Goal: Check status: Check status

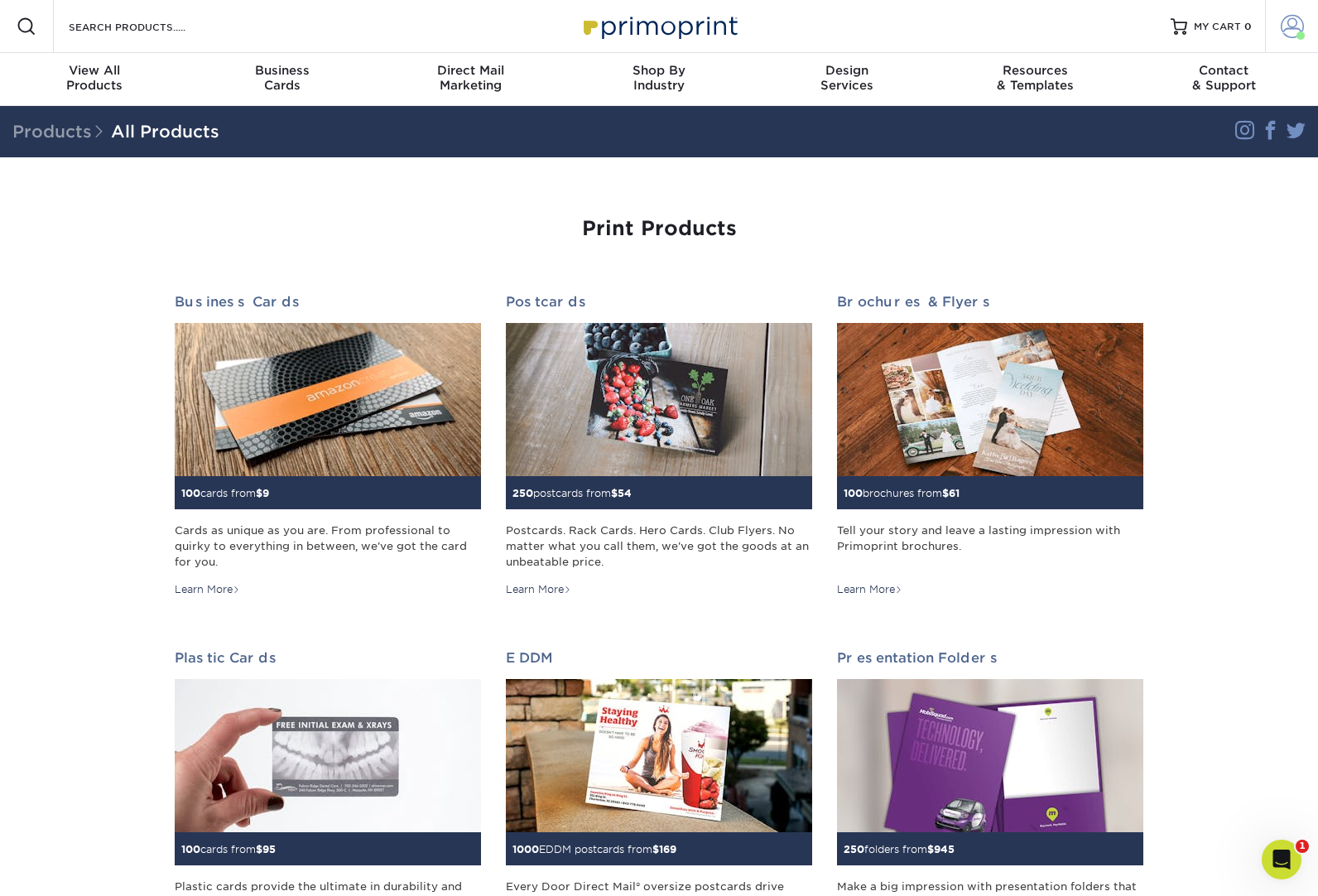
click at [1288, 25] on span at bounding box center [1293, 27] width 23 height 23
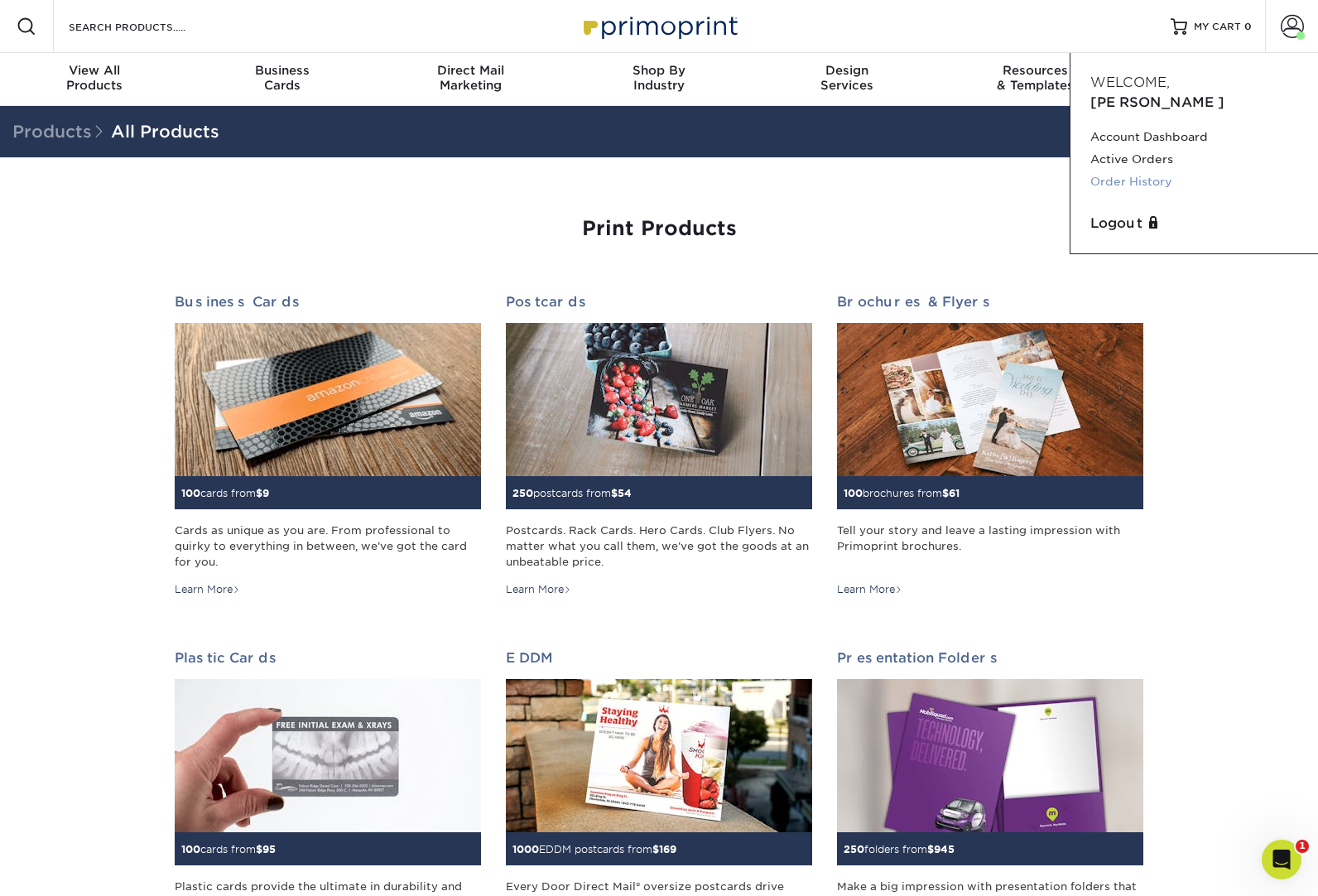
click at [1103, 170] on link "Order History" at bounding box center [1195, 181] width 208 height 22
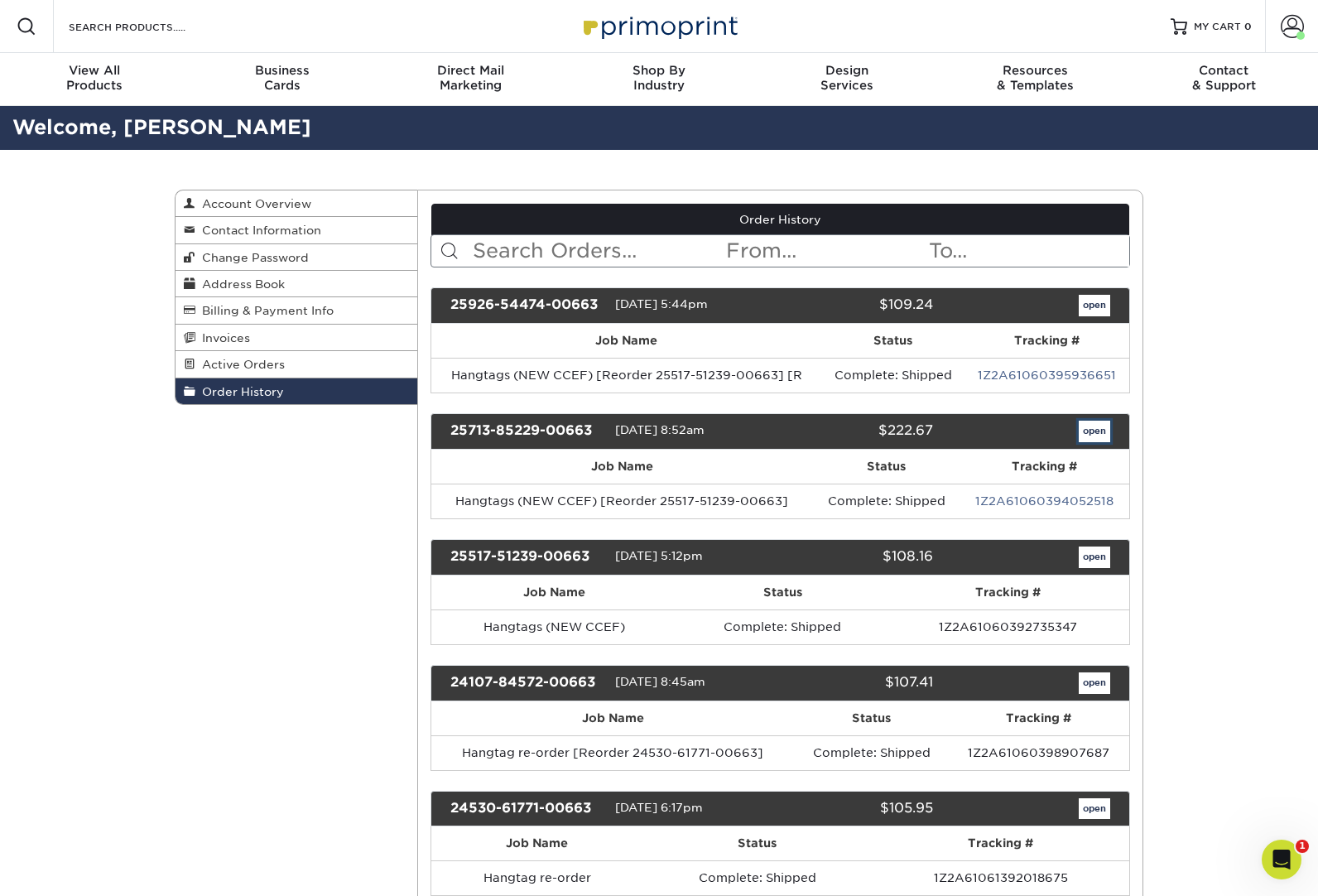
click at [1094, 427] on link "open" at bounding box center [1095, 431] width 31 height 22
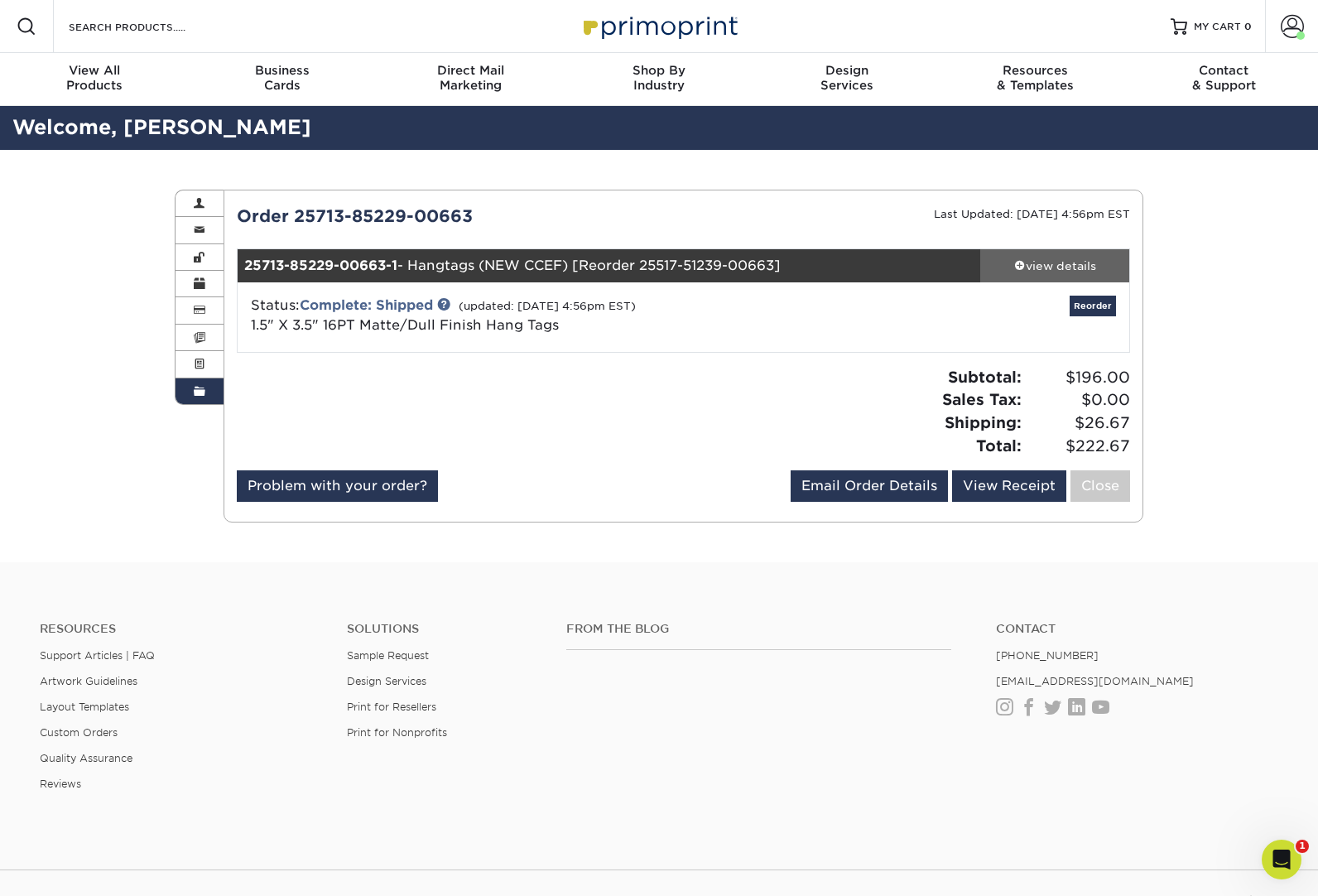
click at [1076, 264] on div "view details" at bounding box center [1055, 265] width 149 height 16
